Goal: Task Accomplishment & Management: Use online tool/utility

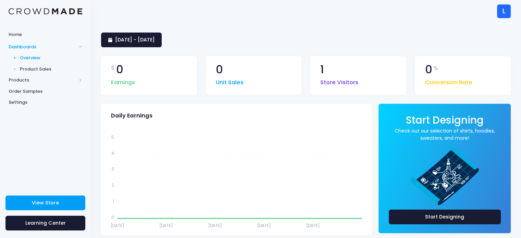
click at [275, 8] on div "L" at bounding box center [504, 11] width 14 height 14
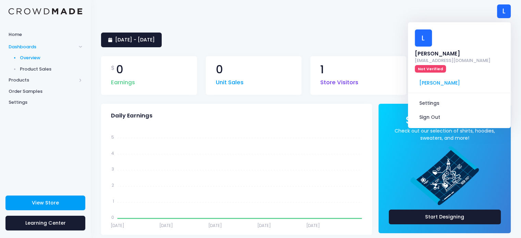
click at [275, 9] on div "L" at bounding box center [504, 11] width 14 height 14
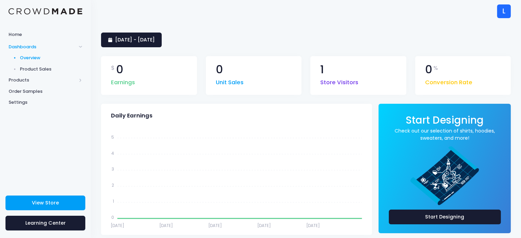
click at [275, 70] on span "1" at bounding box center [322, 69] width 4 height 11
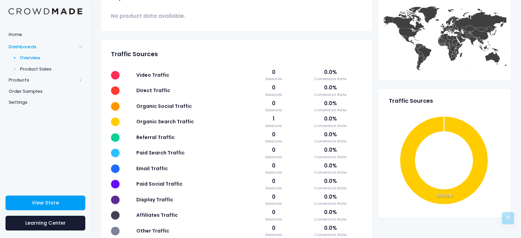
scroll to position [244, 0]
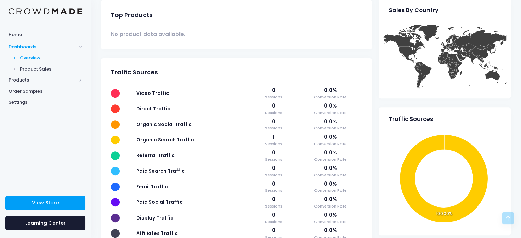
click at [222, 139] on td "Organic Search Traffic" at bounding box center [192, 139] width 118 height 15
click at [179, 138] on span "Organic Search Traffic" at bounding box center [165, 139] width 58 height 7
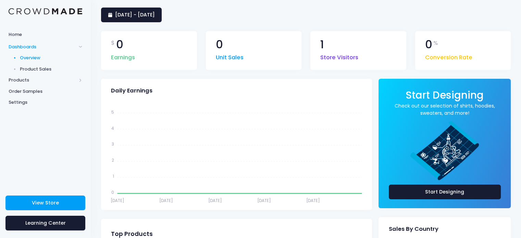
scroll to position [0, 0]
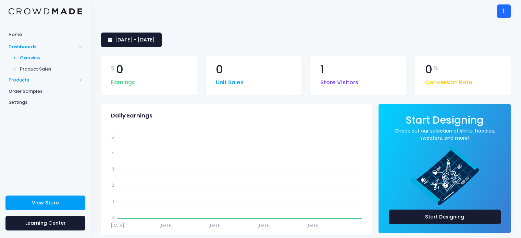
click at [25, 80] on span "Products" at bounding box center [43, 80] width 68 height 7
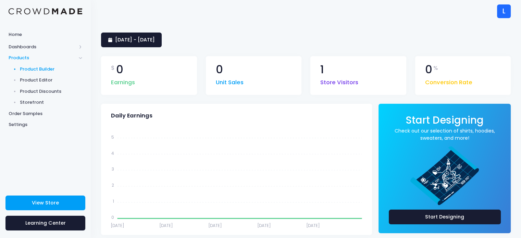
click at [34, 68] on span "Product Builder" at bounding box center [51, 69] width 63 height 7
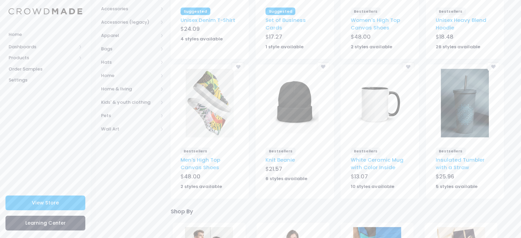
scroll to position [183, 0]
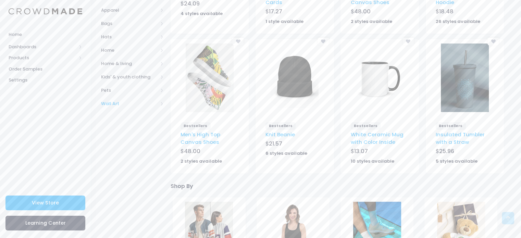
click at [117, 101] on span "Wall Art" at bounding box center [129, 103] width 57 height 7
click at [122, 118] on span "All Wall Art" at bounding box center [133, 117] width 43 height 7
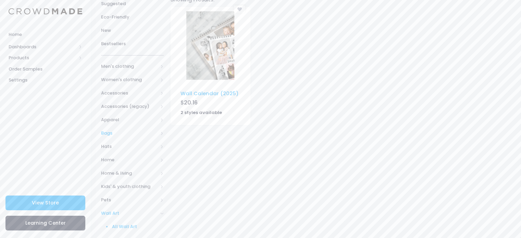
scroll to position [105, 0]
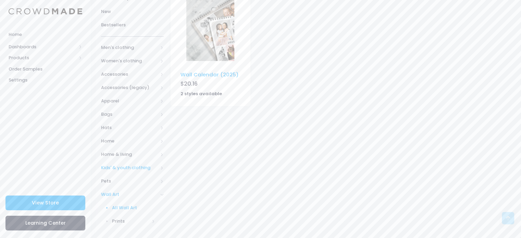
click at [122, 166] on span "Kids' & youth clothing" at bounding box center [129, 167] width 57 height 7
click at [127, 167] on span "Kids' & youth clothing" at bounding box center [129, 167] width 57 height 7
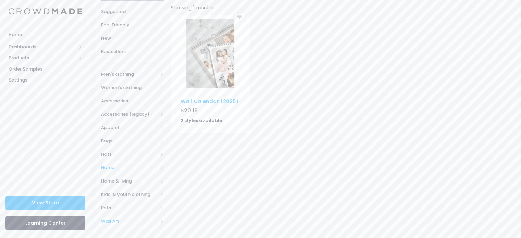
click at [115, 166] on span "Home" at bounding box center [129, 167] width 57 height 7
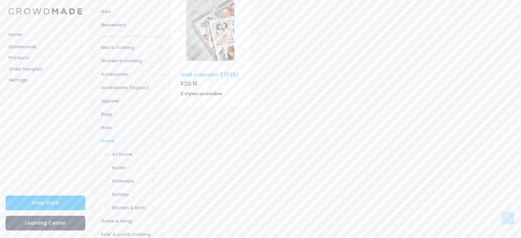
click at [114, 140] on span "Home" at bounding box center [129, 141] width 57 height 7
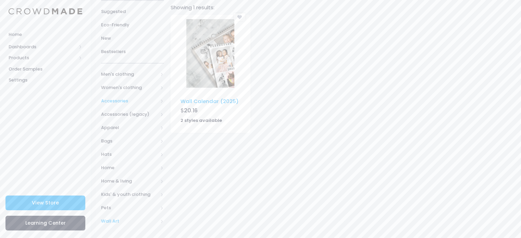
scroll to position [0, 0]
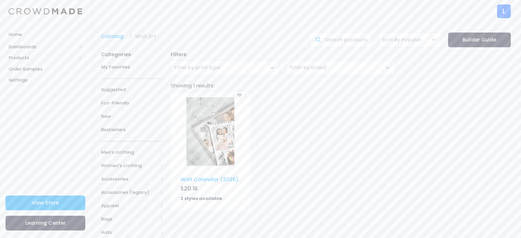
click at [124, 51] on div "Categories" at bounding box center [132, 52] width 63 height 11
click at [113, 89] on span "Suggested" at bounding box center [132, 89] width 63 height 7
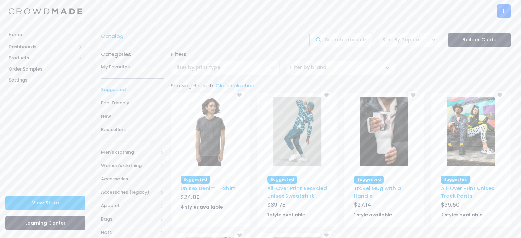
click at [344, 45] on input "text" at bounding box center [340, 40] width 63 height 15
type input "POSTER"
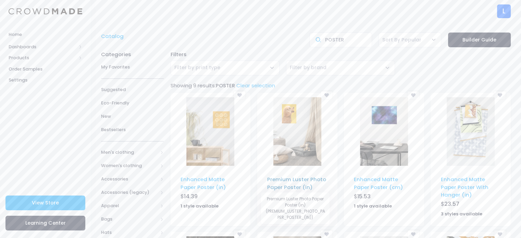
click at [279, 177] on link "Premium Luster Photo Paper Poster (in)" at bounding box center [296, 183] width 59 height 15
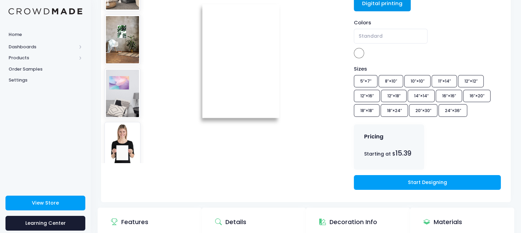
scroll to position [183, 0]
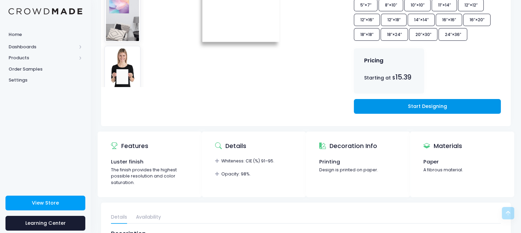
click at [363, 111] on link "Start Designing" at bounding box center [427, 106] width 147 height 15
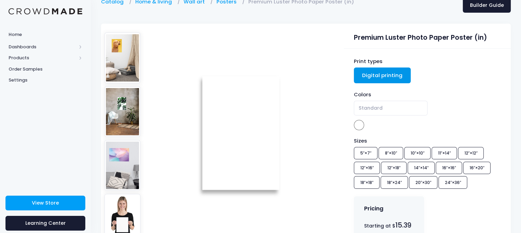
scroll to position [46, 0]
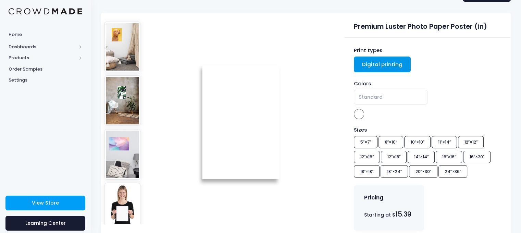
click at [208, 107] on img at bounding box center [240, 120] width 144 height 205
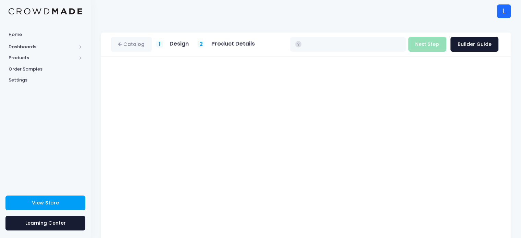
type input "$15.39 - $25.44"
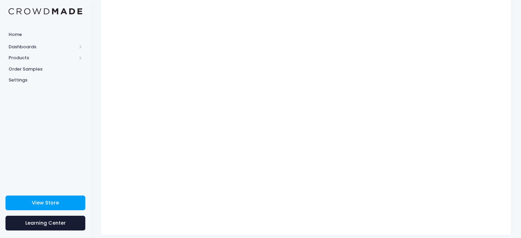
scroll to position [88, 0]
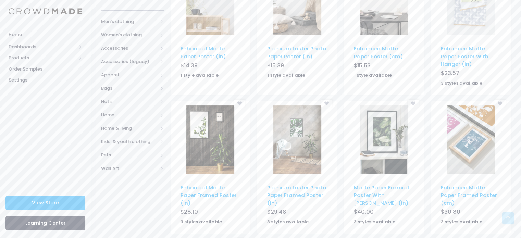
scroll to position [137, 0]
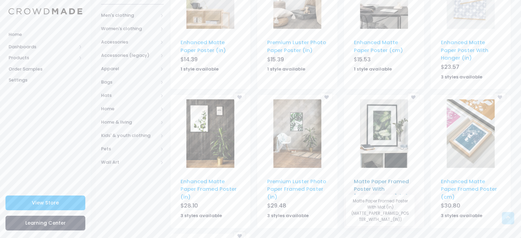
click at [363, 184] on link "Matte Paper Framed Poster With [PERSON_NAME] (in)" at bounding box center [381, 189] width 55 height 23
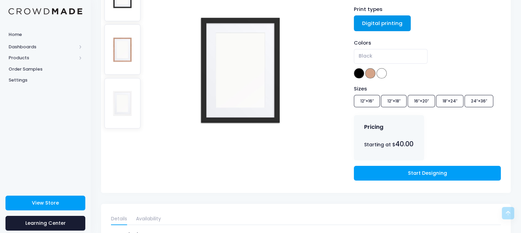
scroll to position [46, 0]
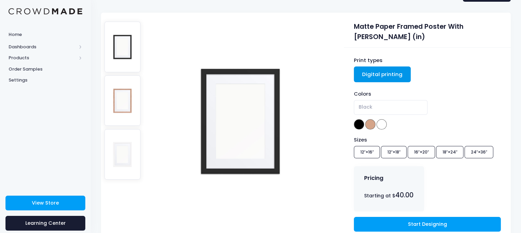
click at [125, 89] on img at bounding box center [122, 100] width 36 height 50
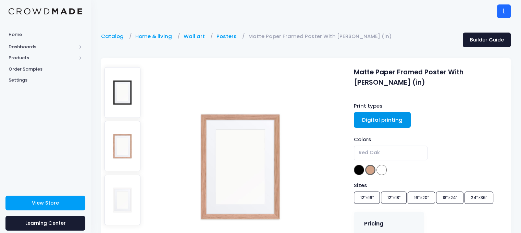
click at [120, 175] on img at bounding box center [122, 200] width 36 height 50
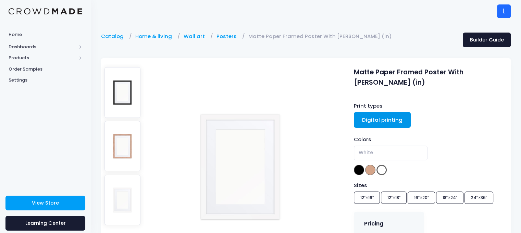
click at [122, 90] on img at bounding box center [122, 92] width 36 height 50
select select "Black"
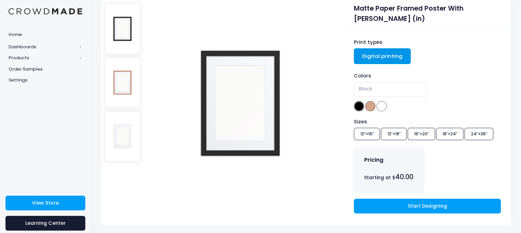
scroll to position [91, 0]
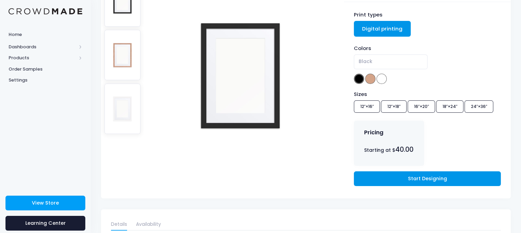
click at [380, 171] on link "Start Designing" at bounding box center [427, 178] width 147 height 15
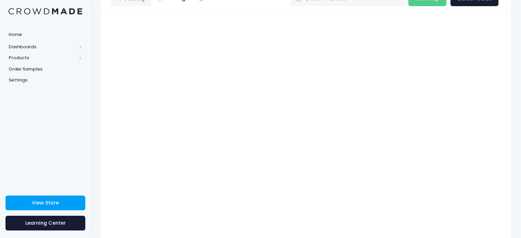
scroll to position [65, 0]
type input "$40.00"
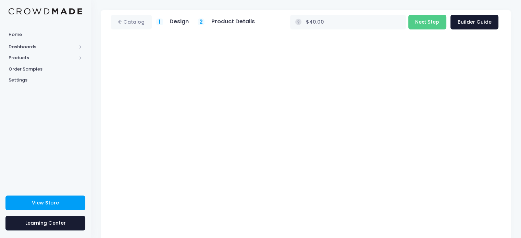
scroll to position [0, 0]
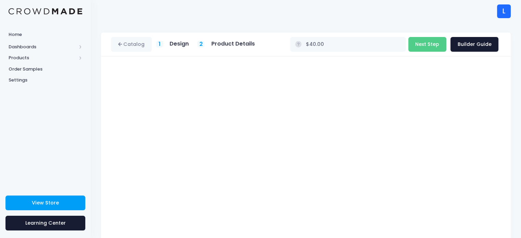
click at [301, 43] on rect at bounding box center [298, 44] width 7 height 7
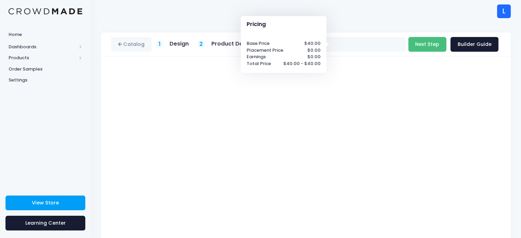
click at [432, 45] on button "Next Step" at bounding box center [427, 44] width 38 height 15
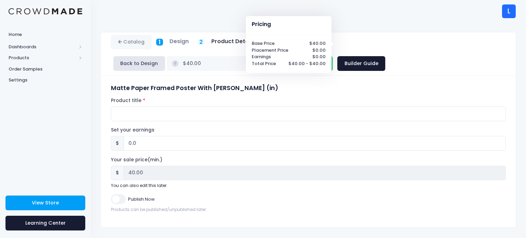
click at [136, 132] on div "Set your earnings $ 0.0 Earnings can't be less than 0. Your sale price(min.) $ …" at bounding box center [308, 158] width 395 height 62
click at [142, 136] on input "0.0" at bounding box center [315, 143] width 382 height 15
click at [116, 194] on input "Publish Now" at bounding box center [118, 199] width 14 height 10
checkbox input "true"
click at [136, 136] on input "0.0" at bounding box center [315, 143] width 382 height 15
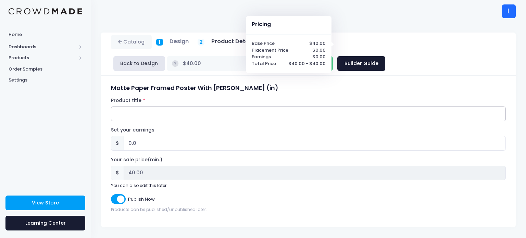
click at [139, 107] on input "Product title" at bounding box center [308, 114] width 395 height 15
type input "Object Office Poster"
drag, startPoint x: 148, startPoint y: 125, endPoint x: 115, endPoint y: 126, distance: 32.9
click at [115, 136] on div "$ 0.0" at bounding box center [308, 143] width 395 height 15
type input "1"
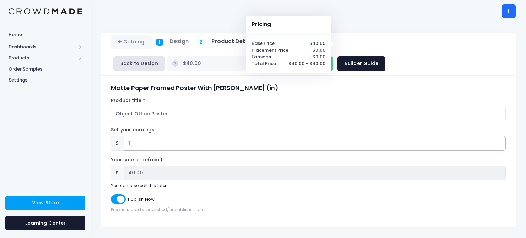
type input "$41.00"
type input "41.00"
type input "10"
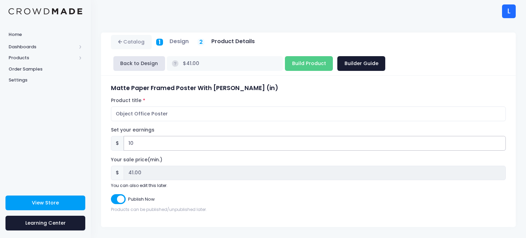
type input "$50.00"
type input "50.00"
type input "101"
type input "$141.00"
type input "141.00"
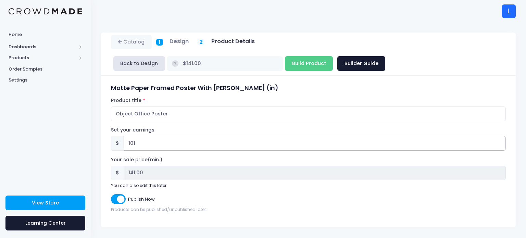
type input "1010"
type input "$1050.00"
type input "1050.00"
type input "101"
type input "$141.00"
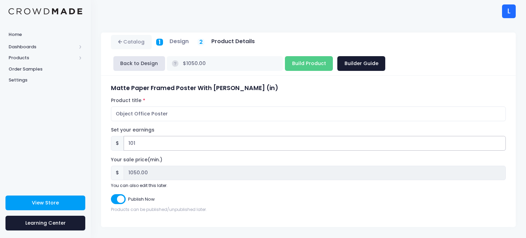
type input "141.00"
type input "10"
type input "$50.00"
type input "50.00"
type input "1"
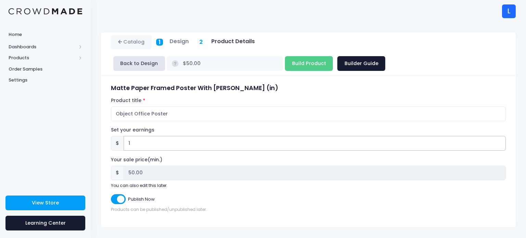
type input "$41.00"
type input "41.00"
type input "$40.00"
type input "40.00"
type input "1"
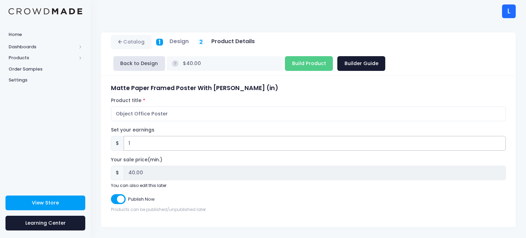
type input "$41.00"
type input "41.00"
type input "10"
type input "$50.00"
type input "50.00"
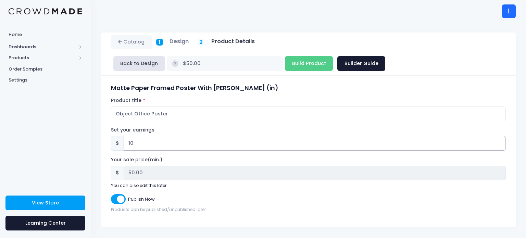
type input "100"
type input "$140.00"
type input "140.00"
type input "1000"
type input "$1040.00"
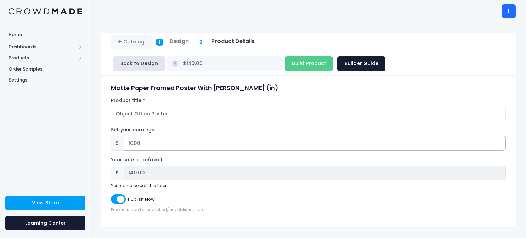
type input "1040.00"
type input "10000"
type input "$10040.00"
type input "10040.00"
type input "100000"
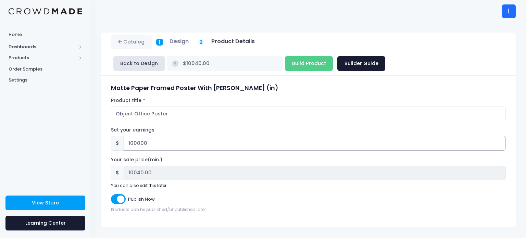
type input "$100040.00"
type input "100040.00"
type input "1000000"
type input "$1000040.00"
type input "10000000"
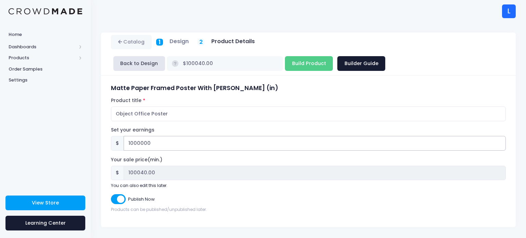
type input "1000040.00"
type input "$10000040.00"
type input "10000040.00"
type input "100000000"
type input "$100000040.00"
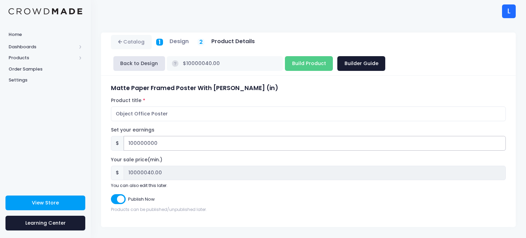
type input "100000040.00"
type input "1000000000"
type input "$1000000040.00"
type input "1000000040.00"
type input "1000000000"
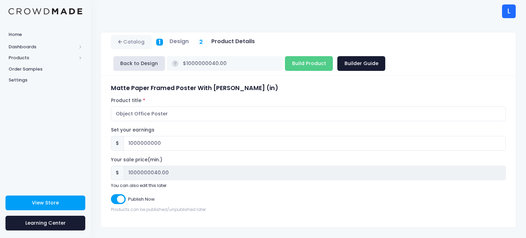
click at [142, 157] on label "Your sale price(min.)" at bounding box center [136, 160] width 51 height 7
drag, startPoint x: 168, startPoint y: 125, endPoint x: 103, endPoint y: 121, distance: 65.5
click at [103, 121] on div "Matte Paper Framed Poster With Mat (in) Product title Object Office Poster Set …" at bounding box center [308, 151] width 415 height 151
type input "$40.00"
type input "40.00"
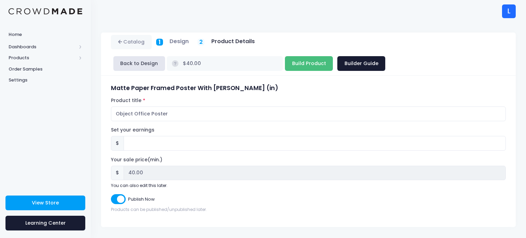
click at [333, 56] on input "Build Product" at bounding box center [309, 63] width 48 height 15
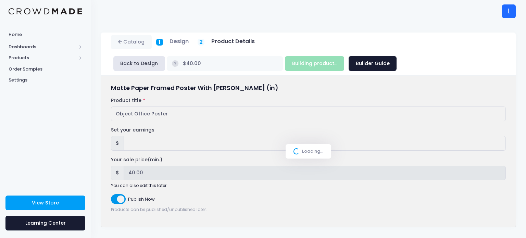
type input "Build Product"
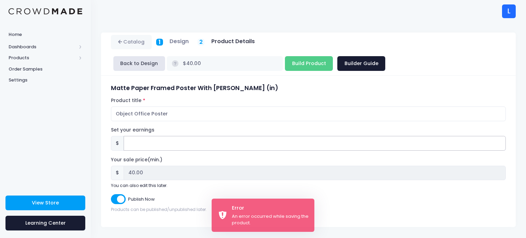
click at [147, 136] on input "Set your earnings" at bounding box center [315, 143] width 382 height 15
type input "0.0"
click at [333, 56] on input "Build Product" at bounding box center [309, 63] width 48 height 15
type input "Building product..."
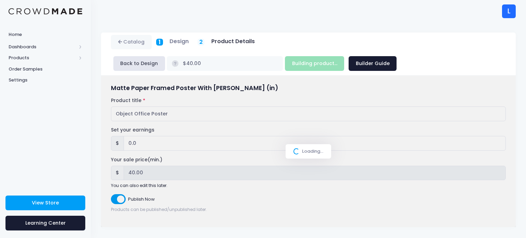
click at [285, 63] on div "Building product... Next Step Builder Guide" at bounding box center [341, 63] width 112 height 15
click at [149, 67] on button "Back to Design" at bounding box center [139, 63] width 52 height 15
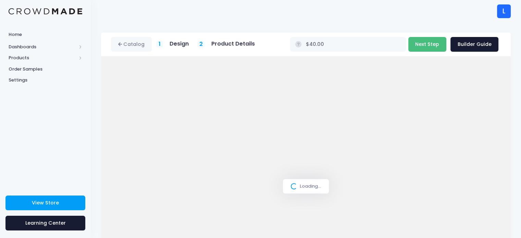
click at [434, 46] on button "Next Step" at bounding box center [427, 44] width 38 height 15
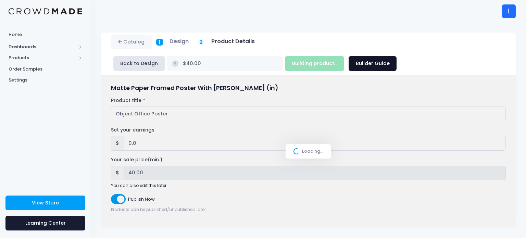
click at [349, 62] on link "Builder Guide" at bounding box center [373, 63] width 48 height 15
click at [290, 110] on div "Loading..." at bounding box center [308, 151] width 415 height 151
click at [219, 153] on div "Loading..." at bounding box center [308, 151] width 415 height 151
click at [128, 62] on button "Back to Design" at bounding box center [139, 63] width 52 height 15
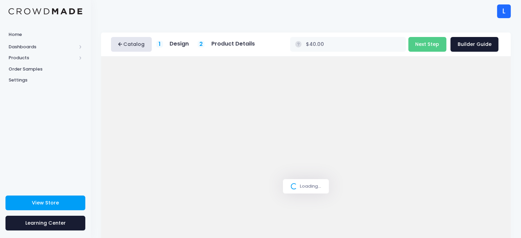
click at [141, 45] on link "Catalog" at bounding box center [131, 44] width 41 height 15
click at [23, 41] on span "Dashboards" at bounding box center [45, 46] width 91 height 11
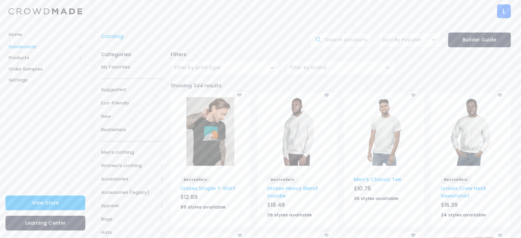
click at [29, 47] on span "Dashboards" at bounding box center [43, 46] width 68 height 7
click at [30, 70] on span "Product Sales" at bounding box center [51, 69] width 63 height 7
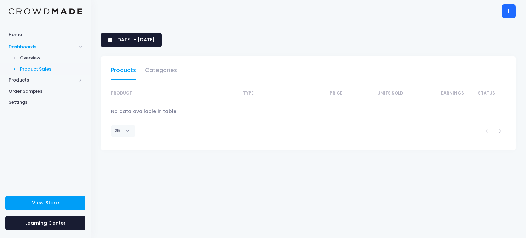
select select "25"
click at [23, 61] on link "Overview" at bounding box center [45, 57] width 91 height 11
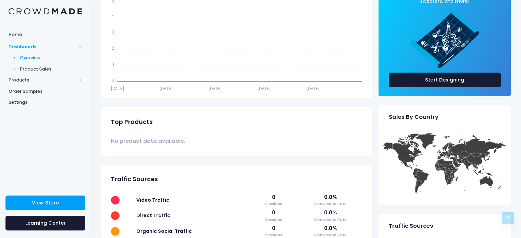
scroll to position [289, 0]
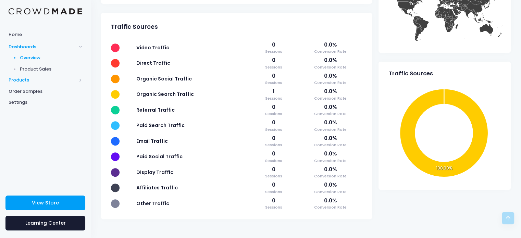
click at [31, 81] on span "Products" at bounding box center [43, 80] width 68 height 7
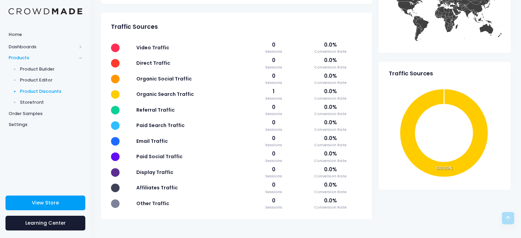
click at [52, 90] on span "Product Discounts" at bounding box center [51, 91] width 63 height 7
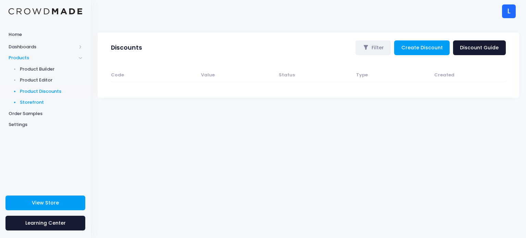
click at [41, 103] on span "Storefront" at bounding box center [51, 102] width 63 height 7
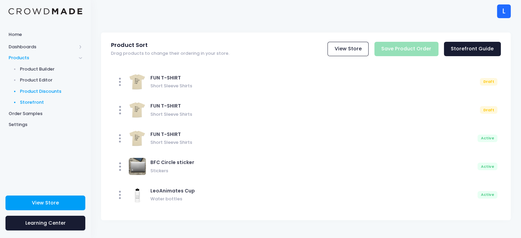
click at [52, 87] on link "Product Discounts" at bounding box center [45, 91] width 91 height 11
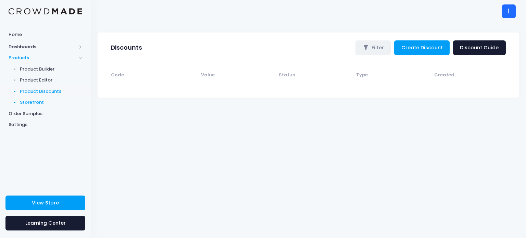
click at [45, 100] on span "Storefront" at bounding box center [51, 102] width 63 height 7
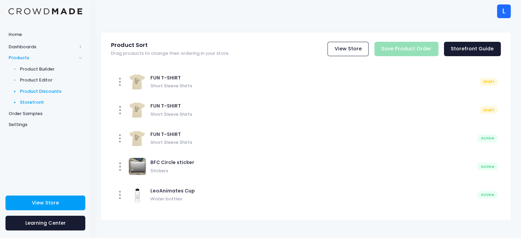
click at [37, 92] on span "Product Discounts" at bounding box center [51, 91] width 63 height 7
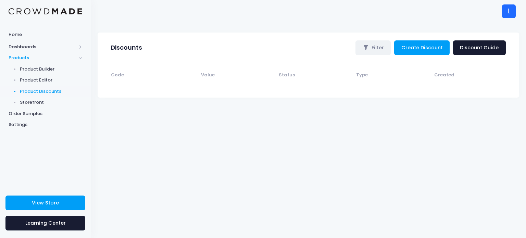
click at [430, 49] on link "Create Discount" at bounding box center [421, 47] width 55 height 15
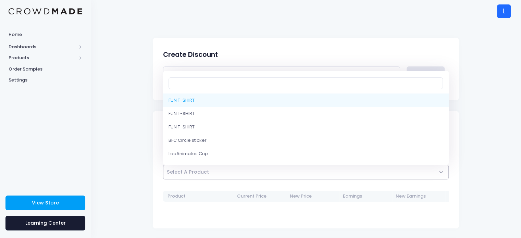
click at [216, 169] on span "Select A Product" at bounding box center [306, 172] width 286 height 15
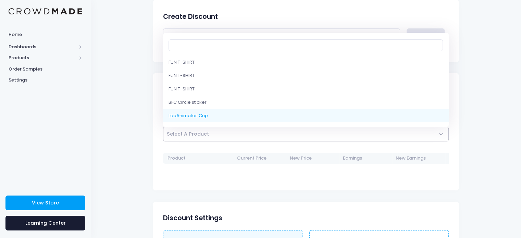
scroll to position [46, 0]
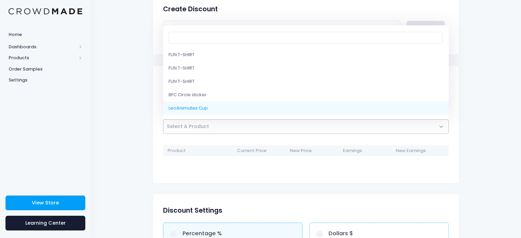
select select "10131785646354"
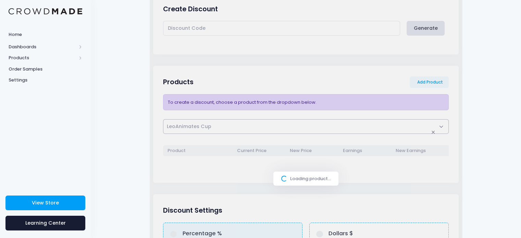
select select
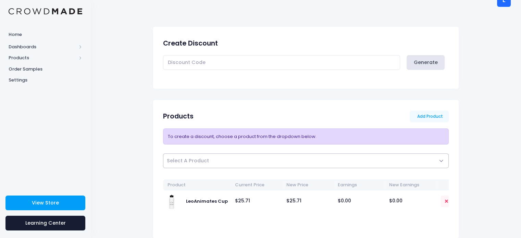
scroll to position [0, 0]
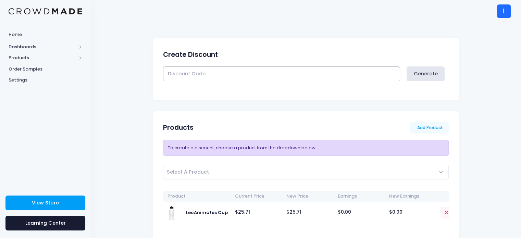
click at [274, 72] on input "text" at bounding box center [281, 73] width 237 height 15
type input "B"
click at [425, 76] on button "Generate" at bounding box center [426, 73] width 38 height 15
type input "KSJ3PS6L0"
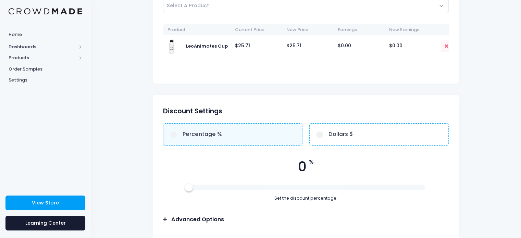
scroll to position [183, 0]
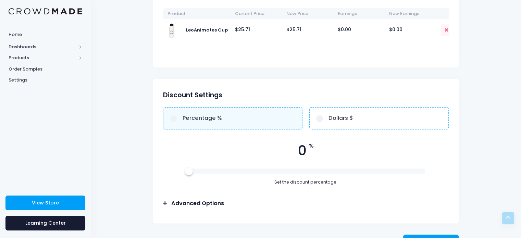
drag, startPoint x: 187, startPoint y: 178, endPoint x: 241, endPoint y: 174, distance: 54.2
click at [297, 177] on div "0 % Set the discount percentage." at bounding box center [306, 163] width 286 height 45
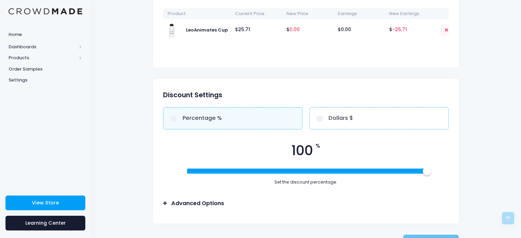
drag, startPoint x: 189, startPoint y: 173, endPoint x: 440, endPoint y: 174, distance: 251.4
click at [440, 174] on div "100 % Set the discount percentage." at bounding box center [306, 163] width 286 height 45
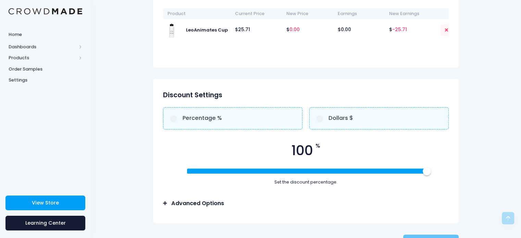
click at [337, 121] on span "Dollars $" at bounding box center [340, 118] width 25 height 8
click at [323, 121] on input "Dollars $" at bounding box center [319, 118] width 7 height 7
radio input "true"
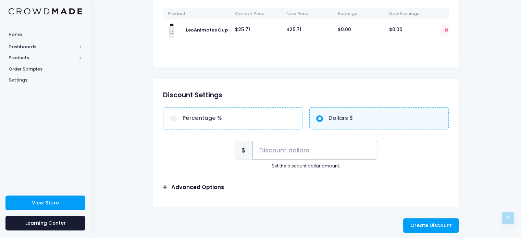
click at [275, 154] on input "text" at bounding box center [314, 150] width 125 height 19
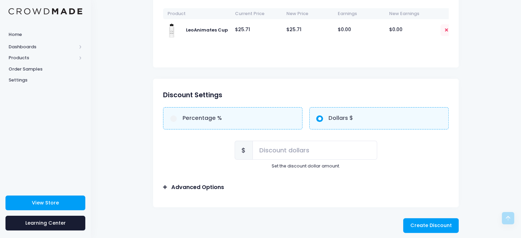
click at [274, 122] on label "Percentage %" at bounding box center [232, 118] width 139 height 22
click at [177, 122] on input "Percentage %" at bounding box center [173, 118] width 7 height 7
radio input "true"
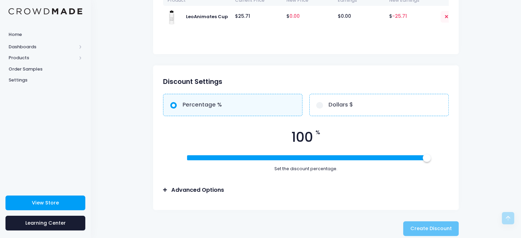
scroll to position [207, 0]
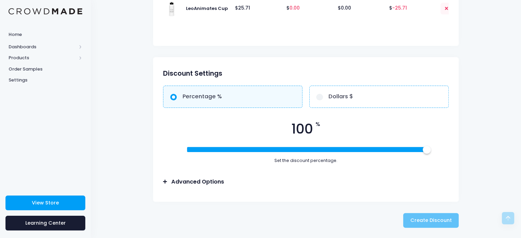
click at [194, 183] on h3 "Advanced Options" at bounding box center [197, 181] width 53 height 7
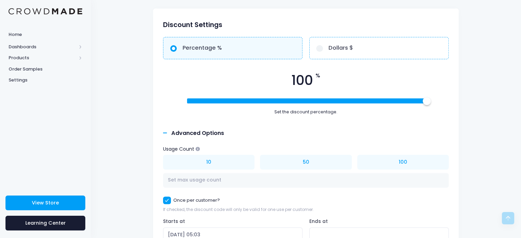
scroll to position [321, 0]
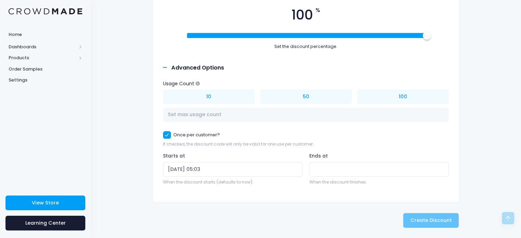
click at [170, 137] on input "Once per customer?" at bounding box center [167, 135] width 8 height 8
checkbox input "false"
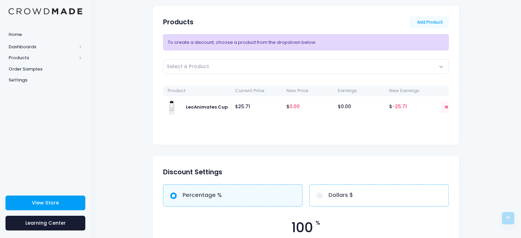
scroll to position [92, 0]
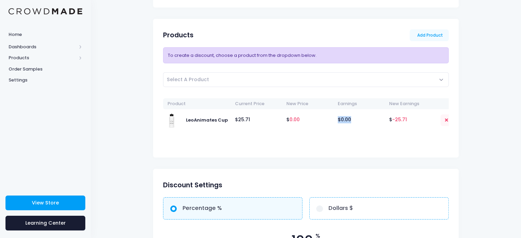
drag, startPoint x: 309, startPoint y: 119, endPoint x: 362, endPoint y: 113, distance: 52.8
click at [361, 113] on tr "LeoAnimates Cup $ 25.71 $ 0.00 $ 0.00 $ -25.71" at bounding box center [307, 120] width 289 height 22
click at [405, 119] on span "-25.71" at bounding box center [399, 119] width 15 height 7
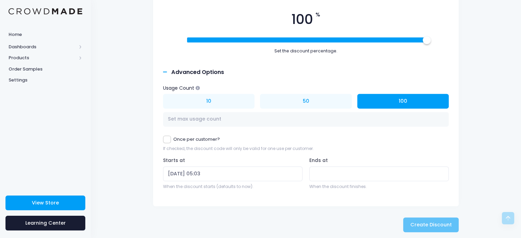
scroll to position [321, 0]
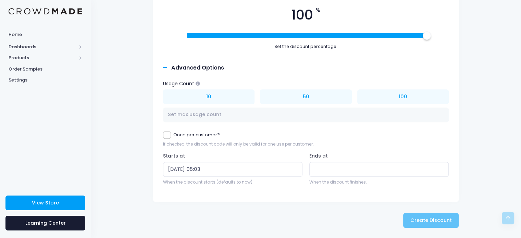
click at [429, 221] on div "Create Discount Please wait..." at bounding box center [306, 220] width 312 height 15
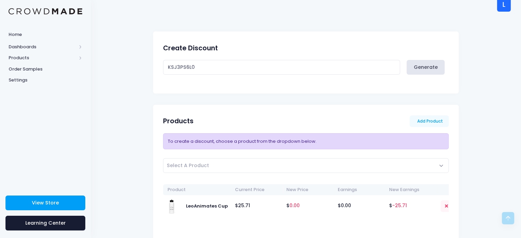
scroll to position [0, 0]
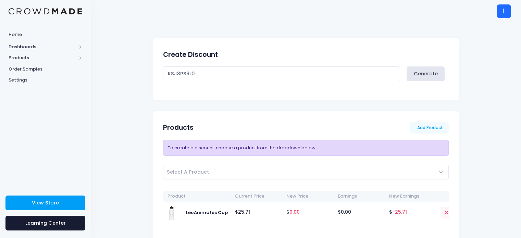
drag, startPoint x: 200, startPoint y: 154, endPoint x: 258, endPoint y: 150, distance: 58.0
click at [258, 150] on div "To create a discount, choose a product from the dropdown below." at bounding box center [306, 148] width 286 height 16
click at [271, 150] on div "To create a discount, choose a product from the dropdown below." at bounding box center [306, 148] width 286 height 16
drag, startPoint x: 296, startPoint y: 152, endPoint x: 290, endPoint y: 154, distance: 6.1
click at [295, 152] on div "To create a discount, choose a product from the dropdown below." at bounding box center [306, 148] width 286 height 16
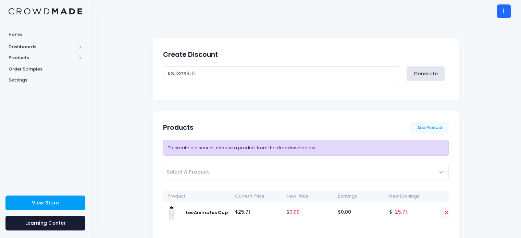
click at [234, 185] on span "Select A Product" at bounding box center [306, 178] width 286 height 26
click at [231, 177] on span "Select A Product" at bounding box center [306, 172] width 286 height 15
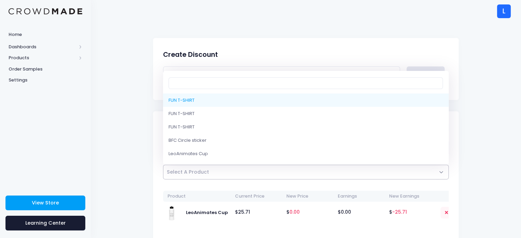
click at [230, 178] on span "Select A Product" at bounding box center [306, 172] width 286 height 15
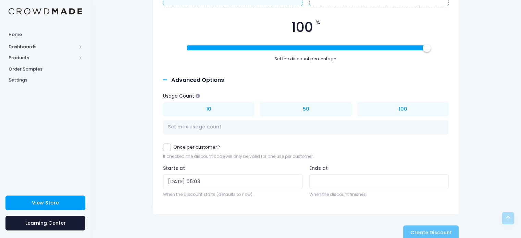
scroll to position [320, 0]
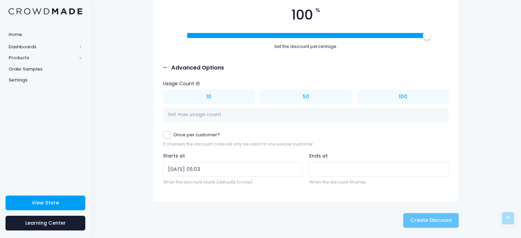
drag, startPoint x: 425, startPoint y: 41, endPoint x: 420, endPoint y: 41, distance: 4.8
click at [420, 41] on div "100 % Set the discount percentage." at bounding box center [306, 27] width 286 height 45
click at [423, 39] on div at bounding box center [424, 36] width 8 height 8
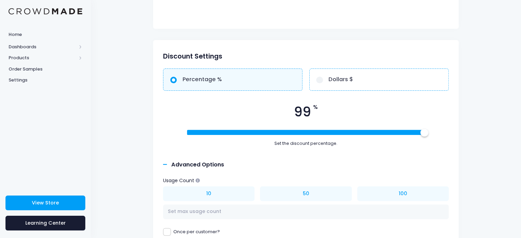
scroll to position [228, 0]
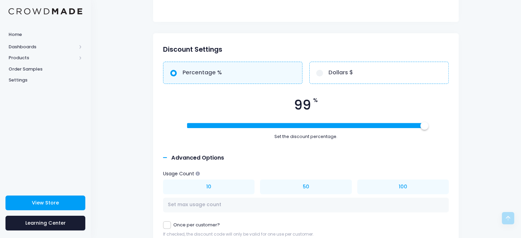
drag, startPoint x: 421, startPoint y: 129, endPoint x: 430, endPoint y: 127, distance: 9.3
click at [430, 127] on div "99 % Set the discount percentage." at bounding box center [306, 117] width 286 height 45
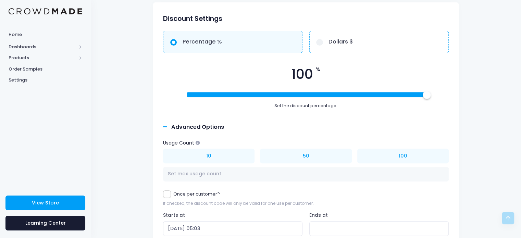
scroll to position [320, 0]
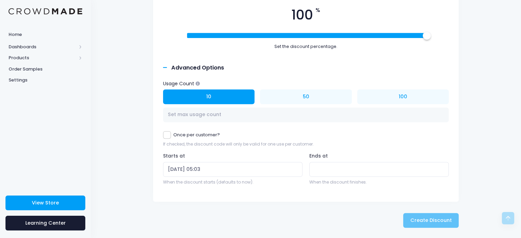
click at [211, 100] on button "10" at bounding box center [208, 96] width 91 height 15
type input "10"
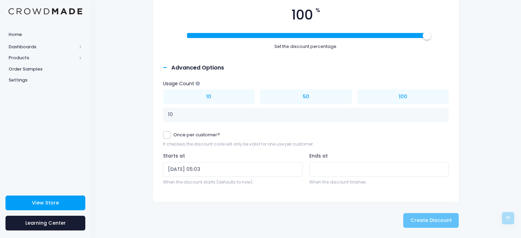
click at [279, 90] on div "Usage Count 10 50 100 10" at bounding box center [306, 101] width 286 height 42
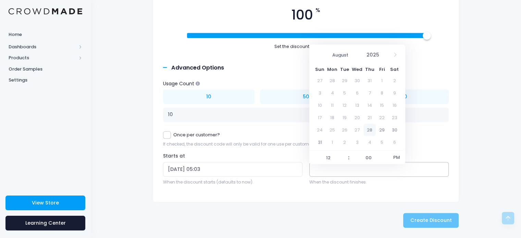
click at [323, 174] on input "Ends at" at bounding box center [378, 169] width 139 height 15
click at [382, 55] on span at bounding box center [382, 58] width 5 height 6
drag, startPoint x: 383, startPoint y: 46, endPoint x: 383, endPoint y: 50, distance: 4.1
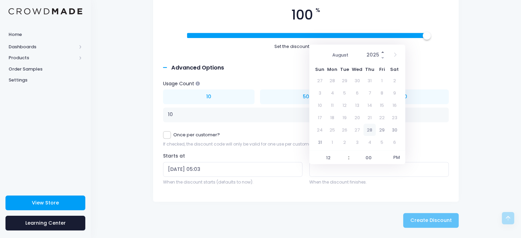
click at [383, 47] on div "August September October November December 2025" at bounding box center [356, 53] width 65 height 12
click at [383, 50] on span at bounding box center [382, 52] width 5 height 6
type input "2028"
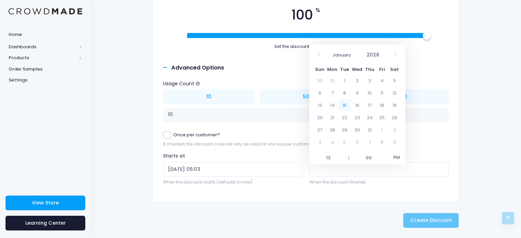
click at [342, 99] on span "15" at bounding box center [344, 105] width 12 height 12
type input "08/15/2028 12:00"
click at [297, 187] on div "Starts at 08/28/2025 05:03 When the discount starts (defaults to now)." at bounding box center [233, 171] width 146 height 36
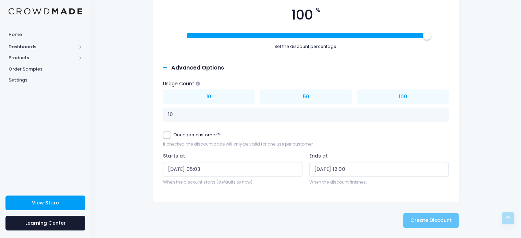
click at [411, 222] on div "Create Discount Please wait..." at bounding box center [306, 220] width 312 height 15
click at [416, 222] on div "Create Discount Please wait..." at bounding box center [306, 220] width 312 height 15
drag, startPoint x: 454, startPoint y: 224, endPoint x: 441, endPoint y: 222, distance: 13.9
click at [455, 224] on div "Create Discount Please wait..." at bounding box center [306, 220] width 312 height 15
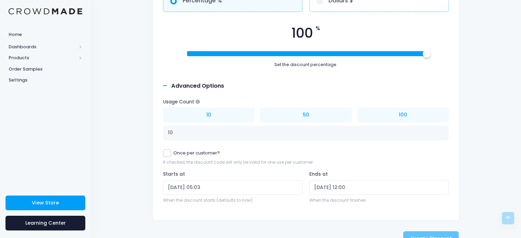
scroll to position [320, 0]
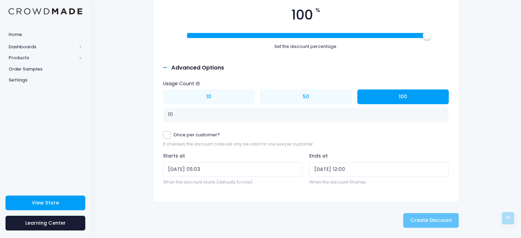
click at [407, 101] on button "100" at bounding box center [402, 96] width 91 height 15
type input "100"
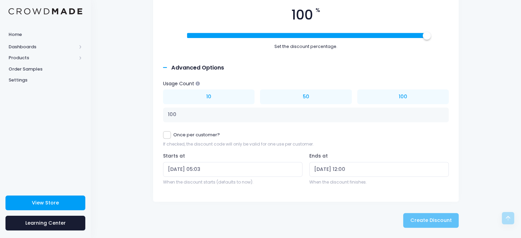
click at [169, 141] on div "Once per customer? If checked, the discount code will only be valid for one use…" at bounding box center [306, 139] width 286 height 16
click at [167, 138] on input "Once per customer?" at bounding box center [167, 135] width 8 height 8
checkbox input "true"
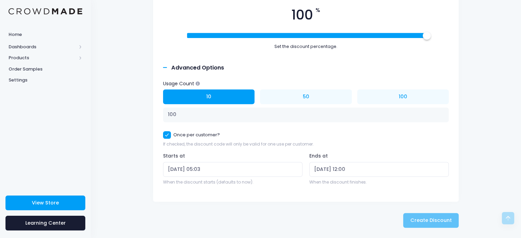
click at [190, 96] on button "10" at bounding box center [208, 96] width 91 height 15
type input "10"
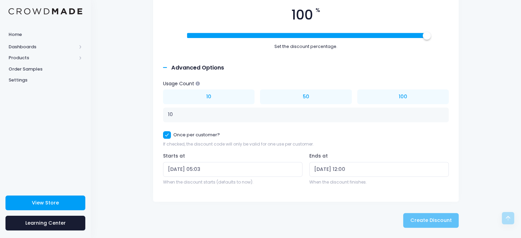
click at [453, 222] on div "Create Discount Please wait..." at bounding box center [306, 220] width 312 height 15
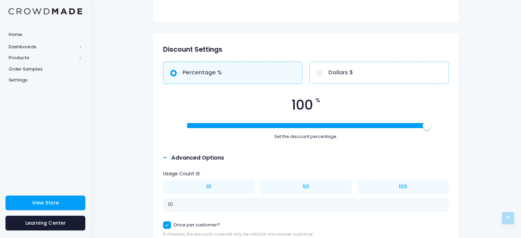
scroll to position [46, 0]
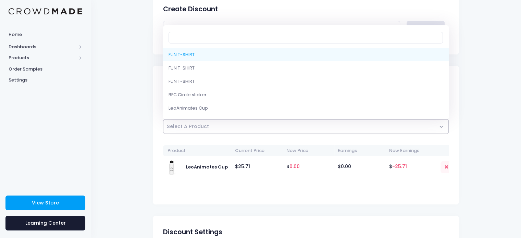
click at [314, 125] on span "Select A Product" at bounding box center [306, 126] width 286 height 15
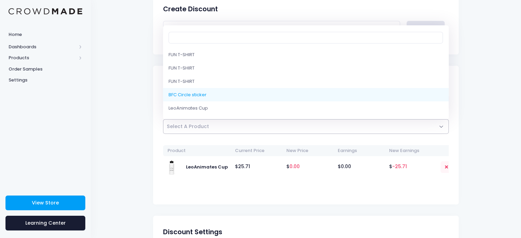
select select "9079650091282"
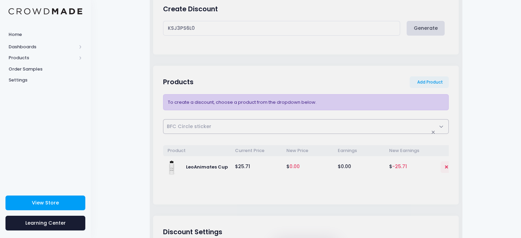
select select
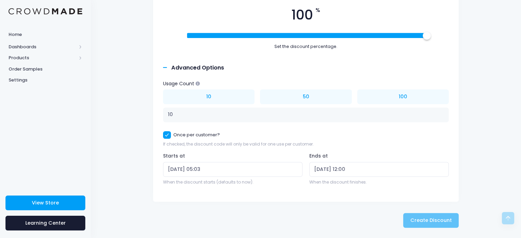
click at [432, 227] on div "Create Discount Please wait..." at bounding box center [306, 220] width 312 height 15
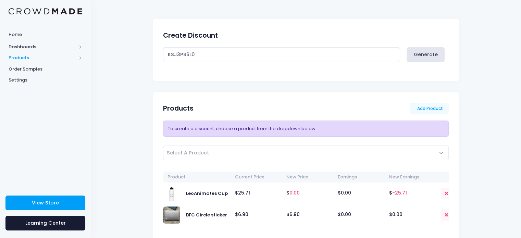
scroll to position [0, 0]
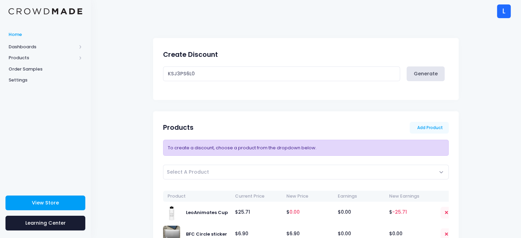
click at [36, 30] on link "Home" at bounding box center [45, 34] width 91 height 13
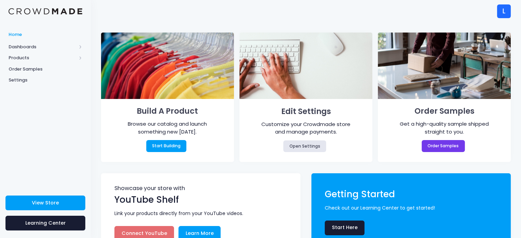
scroll to position [22, 0]
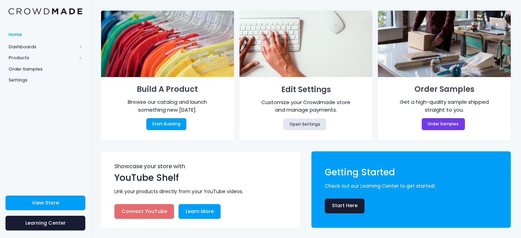
click at [164, 209] on link "Connect YouTube" at bounding box center [144, 211] width 60 height 15
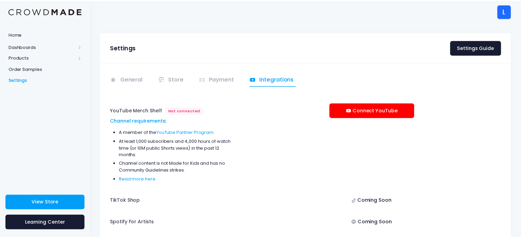
scroll to position [58, 0]
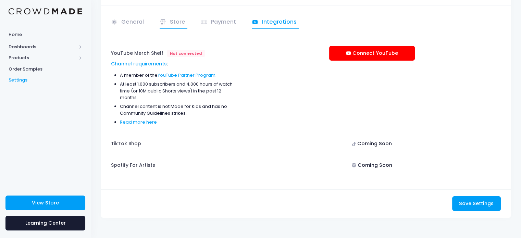
click at [180, 23] on link "Store" at bounding box center [174, 22] width 28 height 13
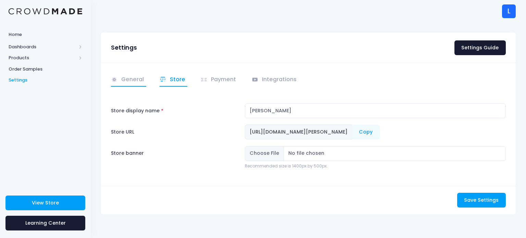
click at [133, 83] on link "General" at bounding box center [128, 79] width 35 height 13
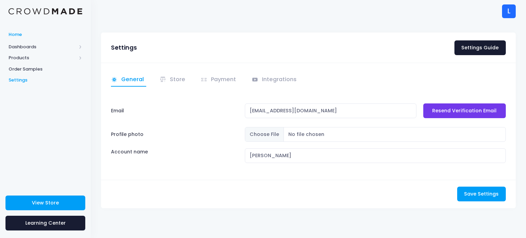
click at [29, 35] on span "Home" at bounding box center [46, 34] width 74 height 7
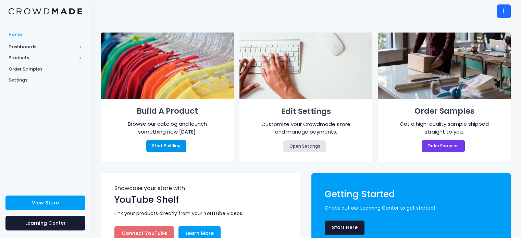
click at [179, 144] on link "Start Building" at bounding box center [166, 146] width 40 height 12
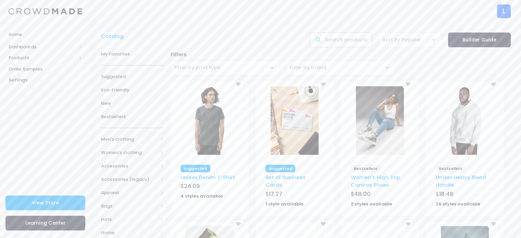
click at [342, 34] on input "text" at bounding box center [340, 40] width 63 height 15
type input "POSTER"
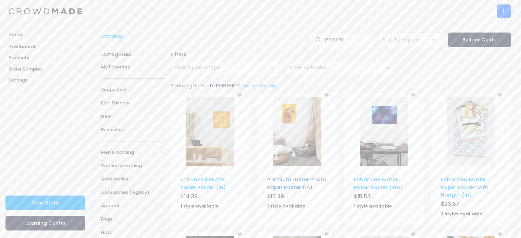
click at [295, 183] on link "Premium Luster Photo Paper Poster (in)" at bounding box center [296, 183] width 59 height 15
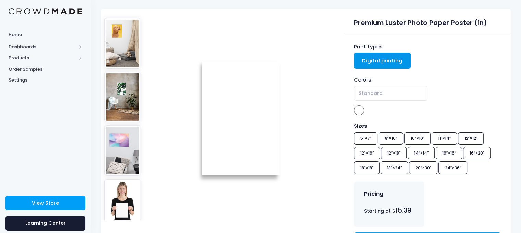
scroll to position [91, 0]
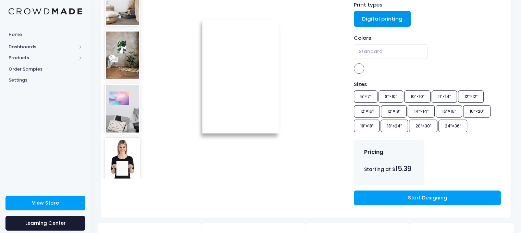
click at [226, 106] on img at bounding box center [240, 75] width 144 height 205
click at [227, 106] on img at bounding box center [240, 75] width 144 height 205
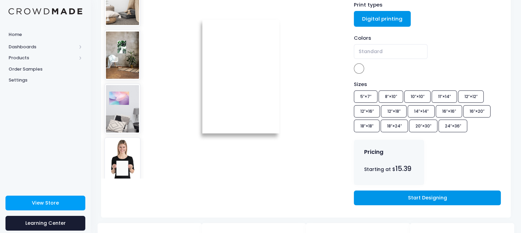
click at [418, 196] on link "Start Designing" at bounding box center [427, 197] width 147 height 15
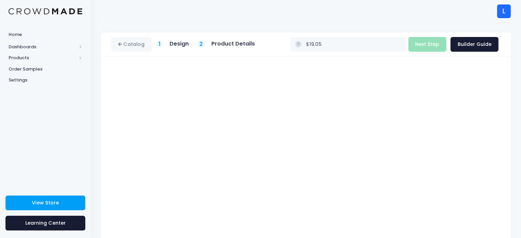
scroll to position [46, 0]
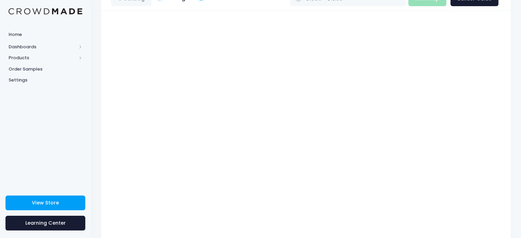
type input "$18.65"
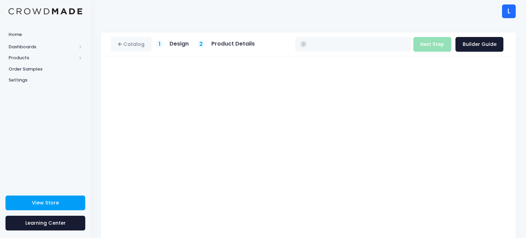
type input "$15.39 - $25.44"
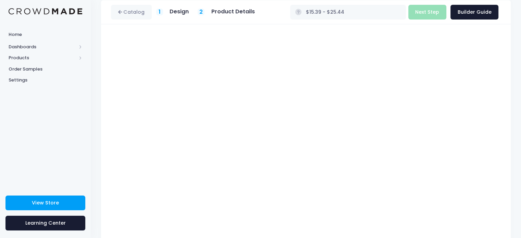
scroll to position [46, 0]
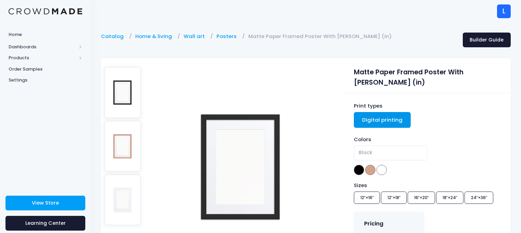
scroll to position [91, 0]
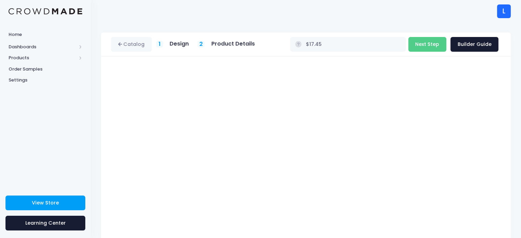
scroll to position [65, 0]
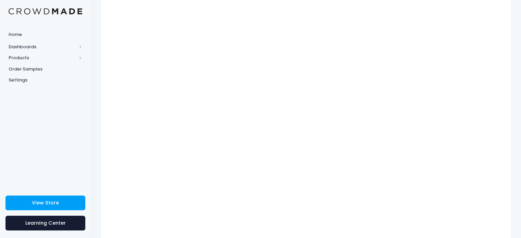
type input "$18.65"
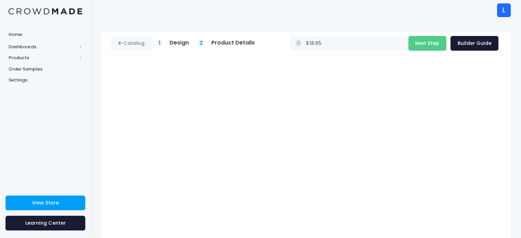
scroll to position [0, 0]
click at [182, 45] on h5 "Design" at bounding box center [179, 43] width 19 height 7
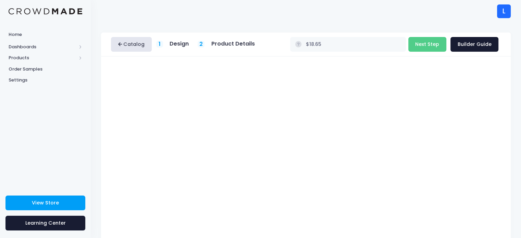
click at [130, 46] on link "Catalog" at bounding box center [131, 44] width 41 height 15
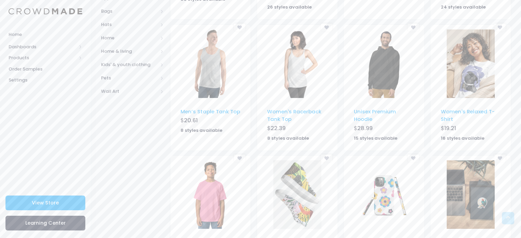
scroll to position [246, 0]
